Goal: Information Seeking & Learning: Learn about a topic

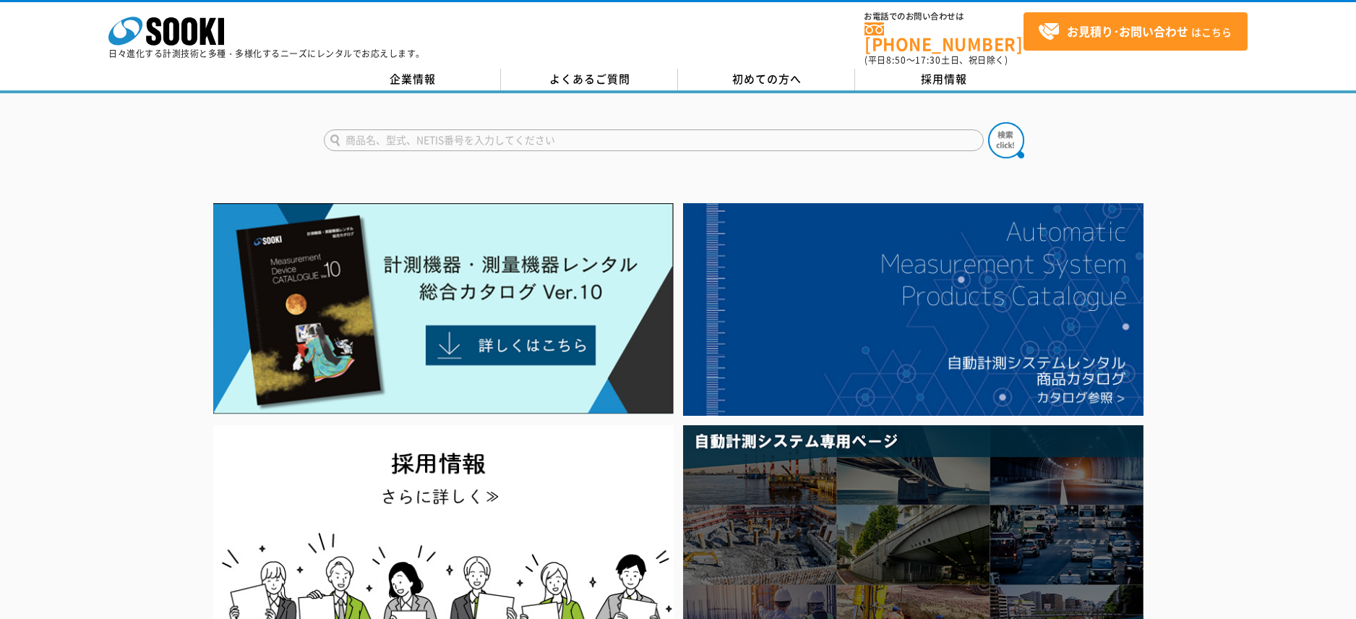
click at [555, 134] on input "text" at bounding box center [654, 140] width 660 height 22
type input "バイタル"
click at [988, 122] on button at bounding box center [1006, 140] width 36 height 36
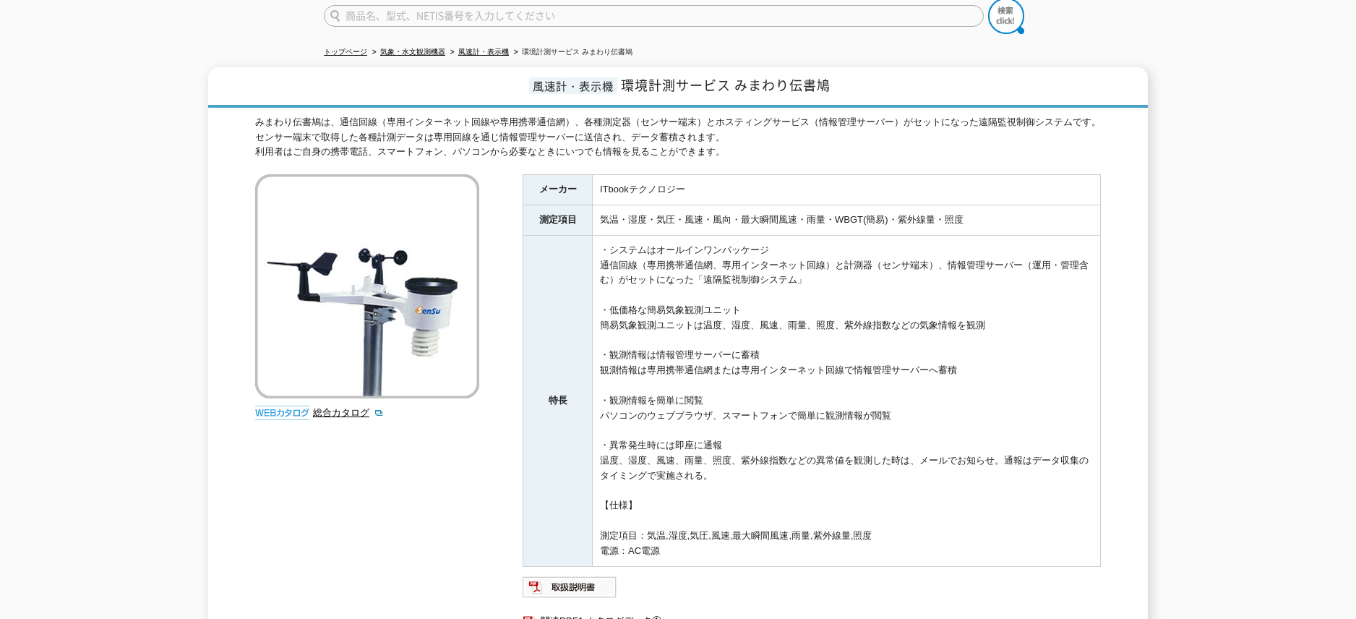
scroll to position [72, 0]
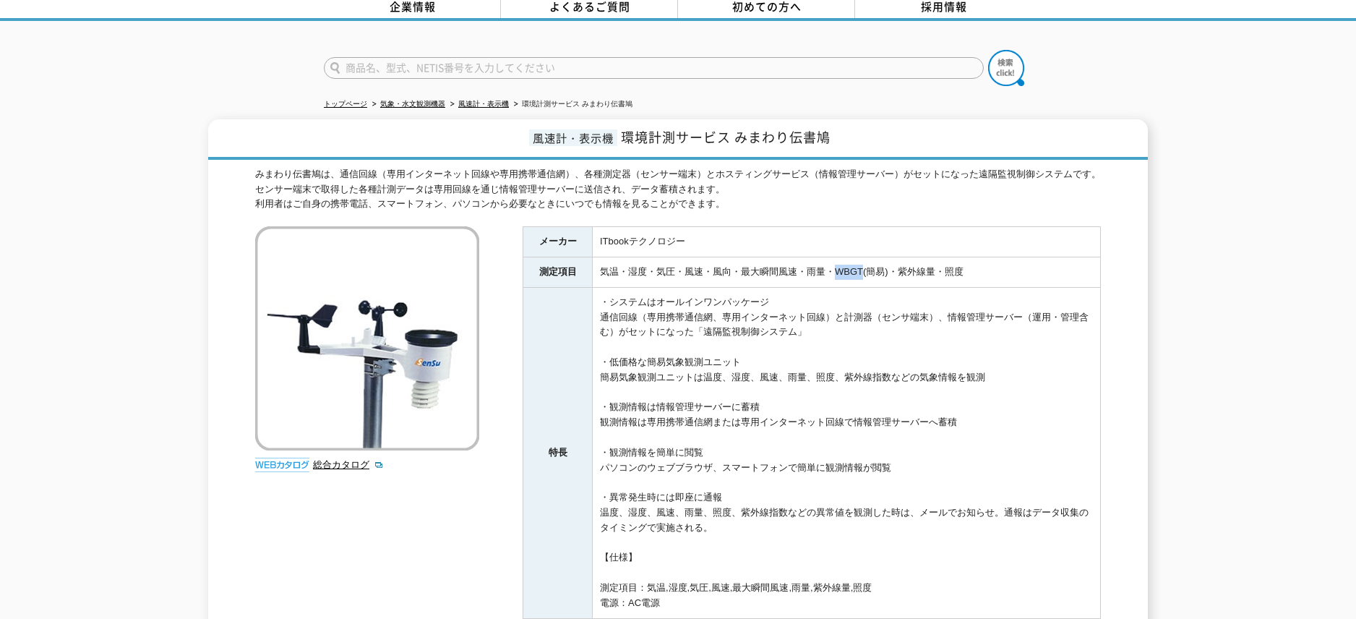
drag, startPoint x: 834, startPoint y: 262, endPoint x: 863, endPoint y: 268, distance: 28.7
click at [865, 266] on td "気温・湿度・気圧・風速・風向・最大瞬間風速・雨量・WBGT(簡易)・紫外線量・照度" at bounding box center [847, 272] width 508 height 30
copy td "WBGT"
click at [285, 458] on img at bounding box center [282, 465] width 54 height 14
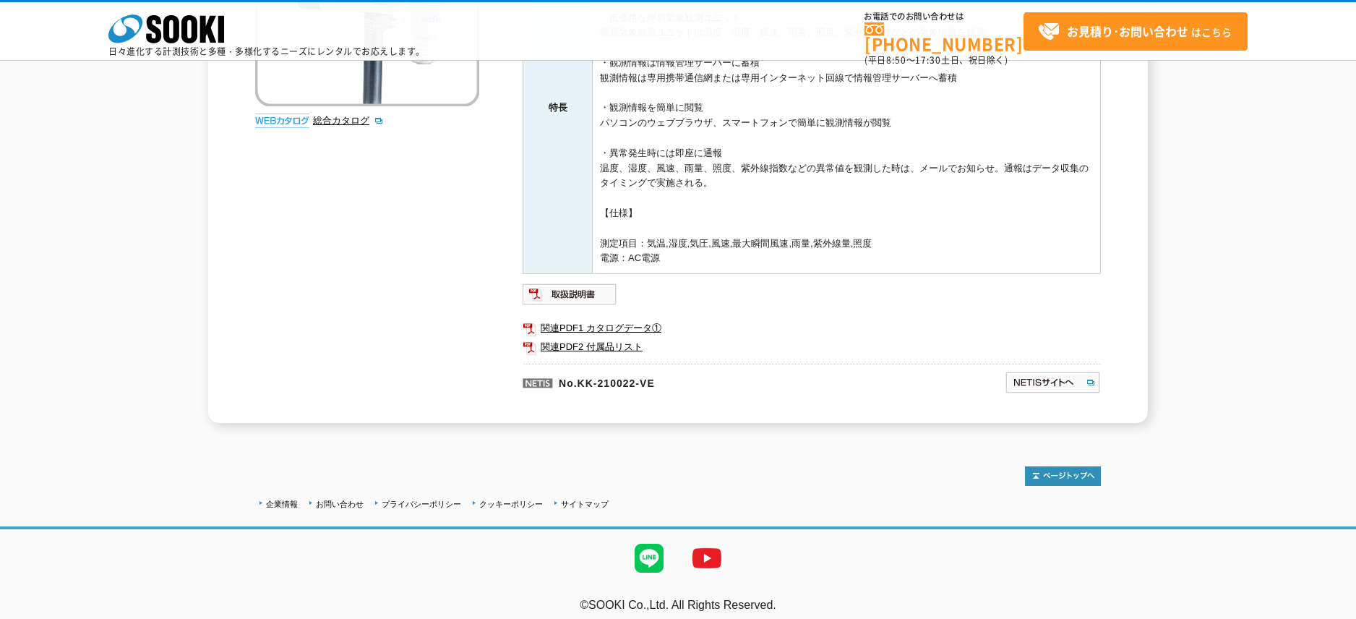
scroll to position [360, 0]
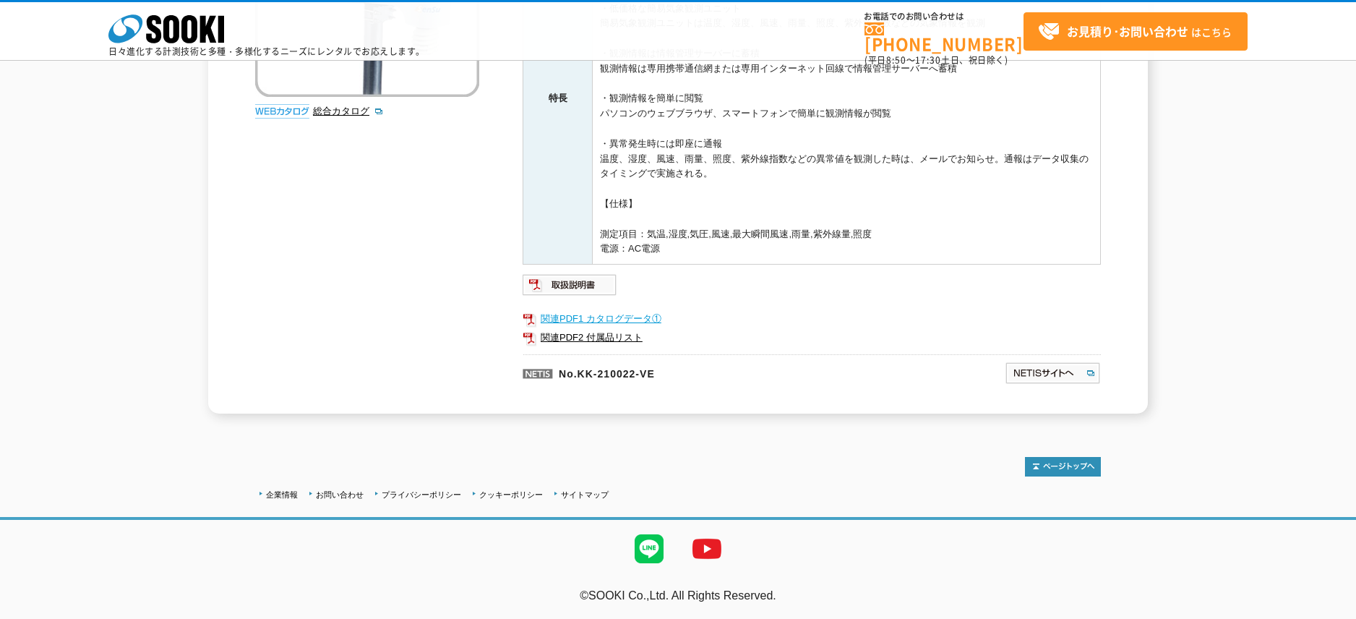
click at [619, 316] on link "関連PDF1 カタログデータ①" at bounding box center [812, 318] width 578 height 19
click at [612, 336] on link "関連PDF2 付属品リスト" at bounding box center [812, 337] width 578 height 19
